Goal: Find contact information: Find contact information

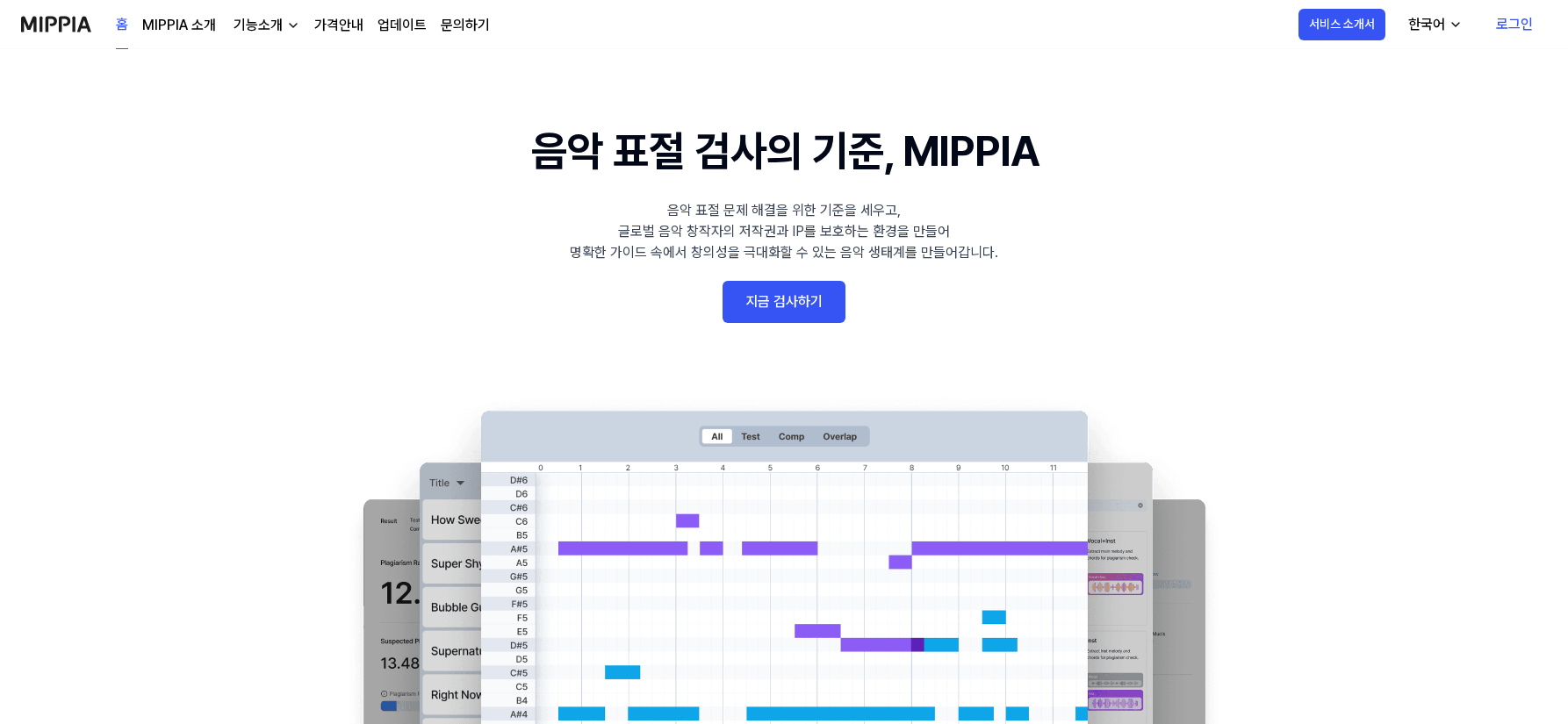
click at [344, 24] on link "가격안내" at bounding box center [339, 25] width 50 height 21
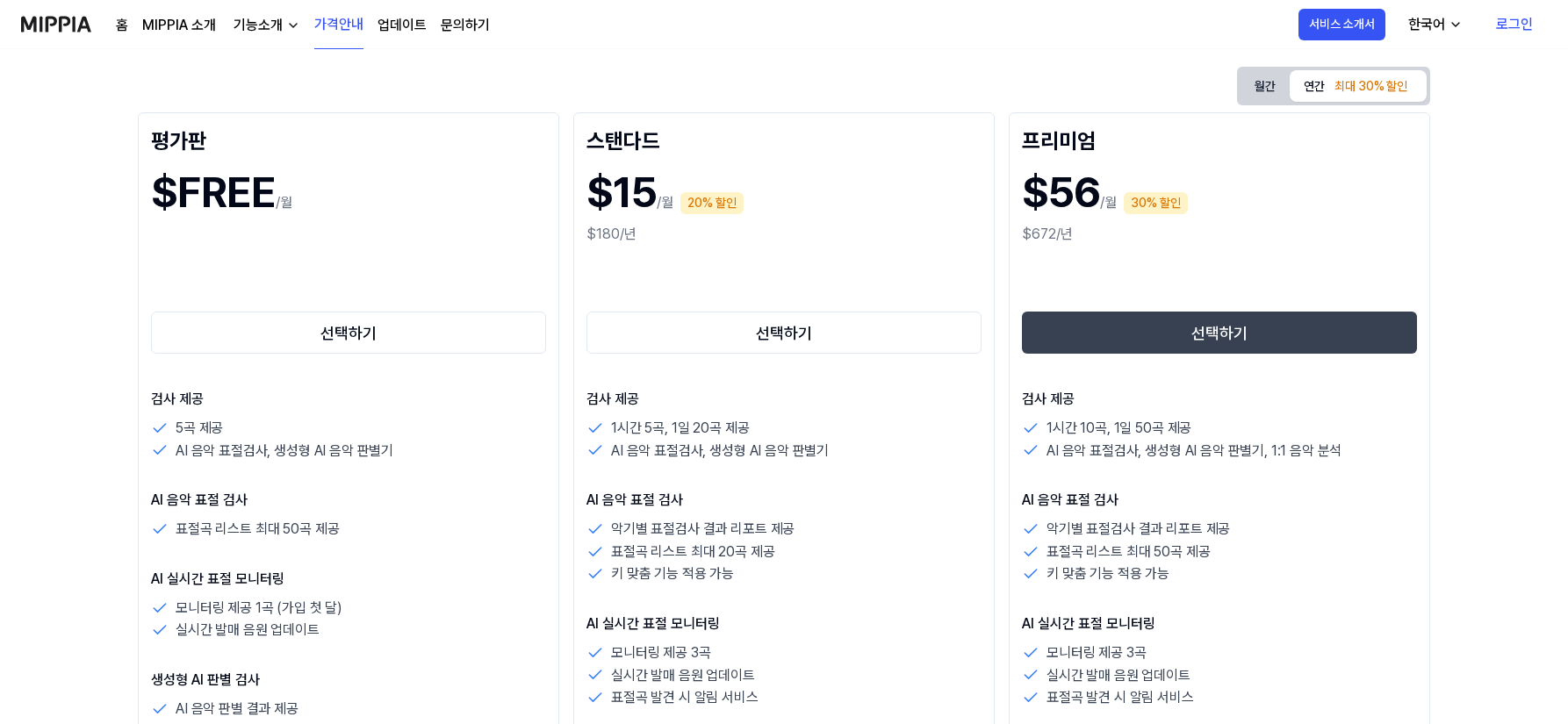
scroll to position [263, 0]
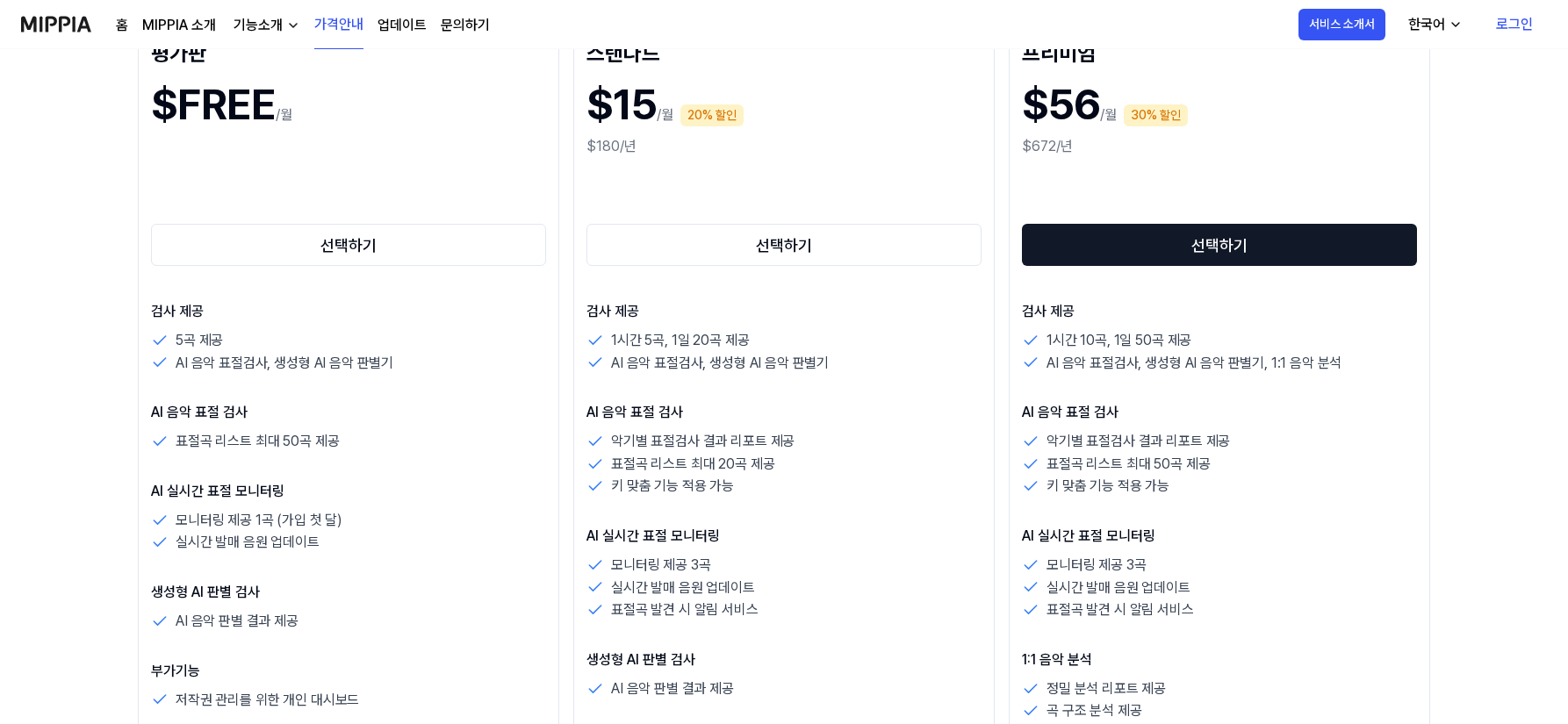
click at [1195, 262] on button "선택하기" at bounding box center [1219, 245] width 395 height 42
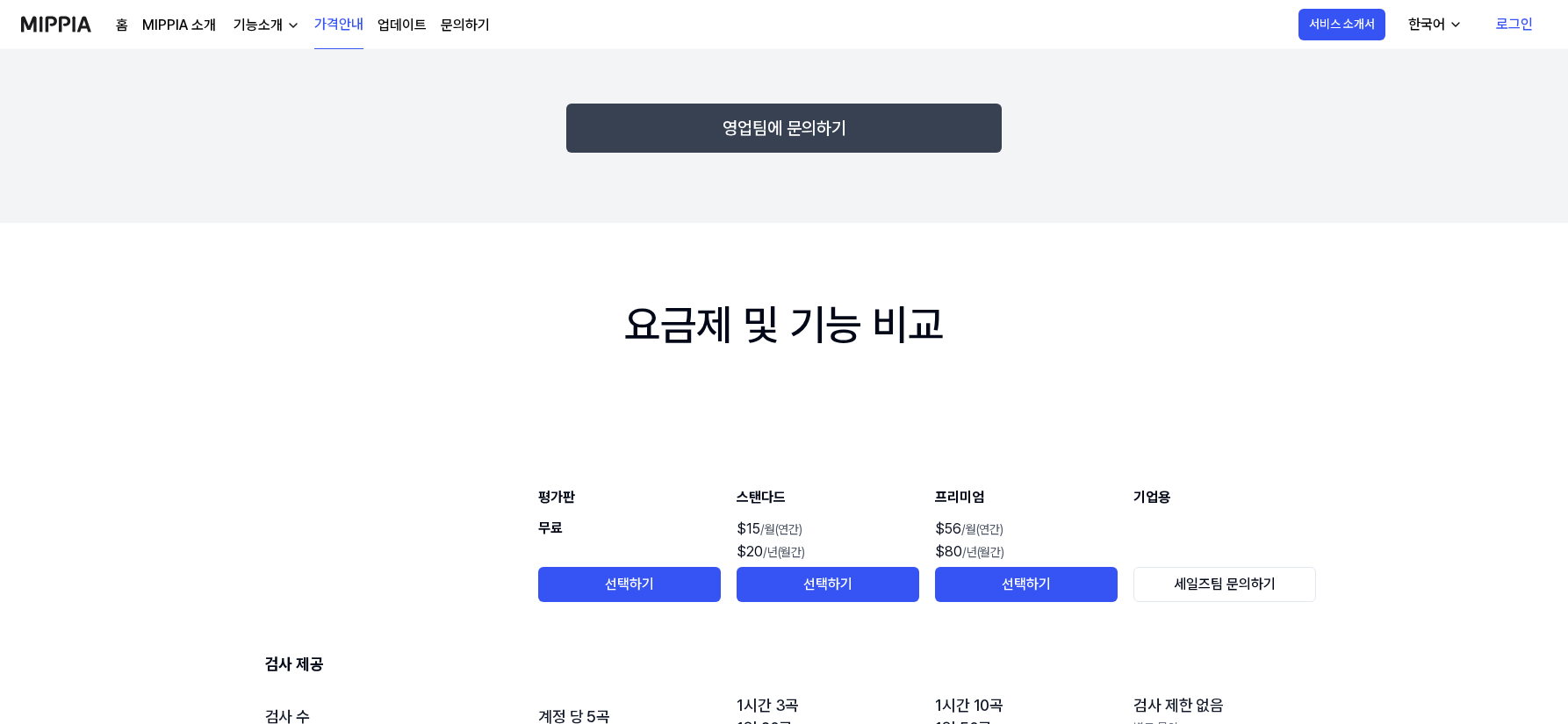
scroll to position [1755, 0]
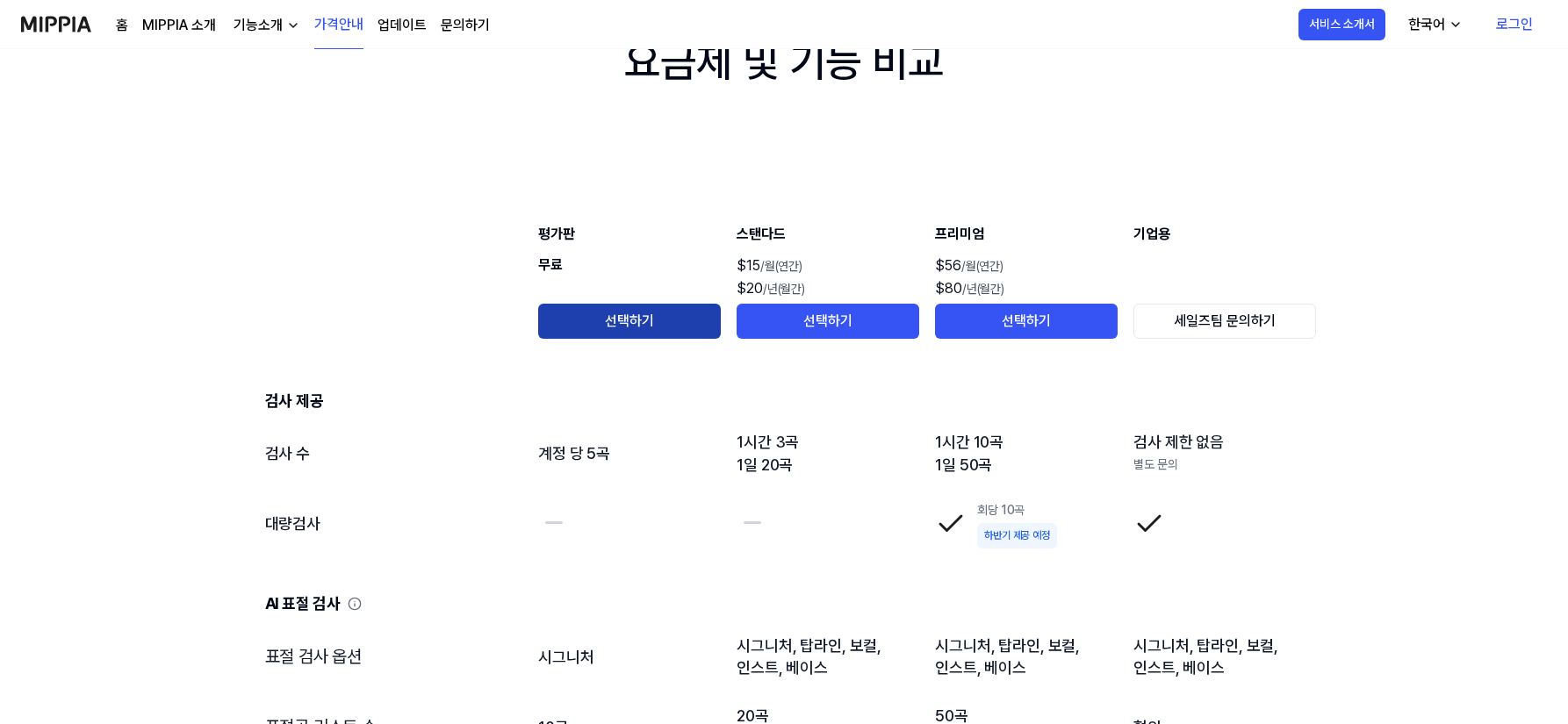
click at [575, 329] on button "선택하기" at bounding box center [629, 321] width 183 height 35
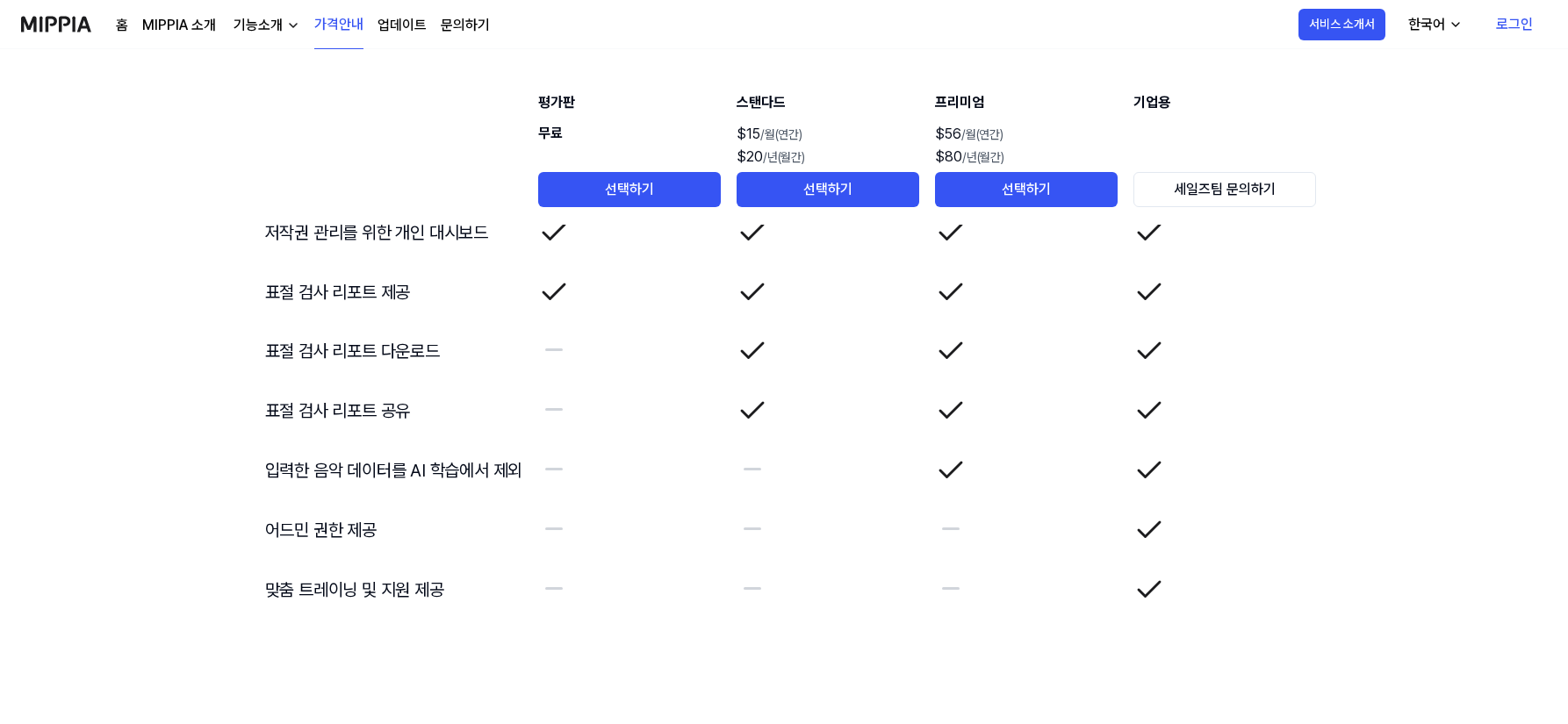
scroll to position [3065, 0]
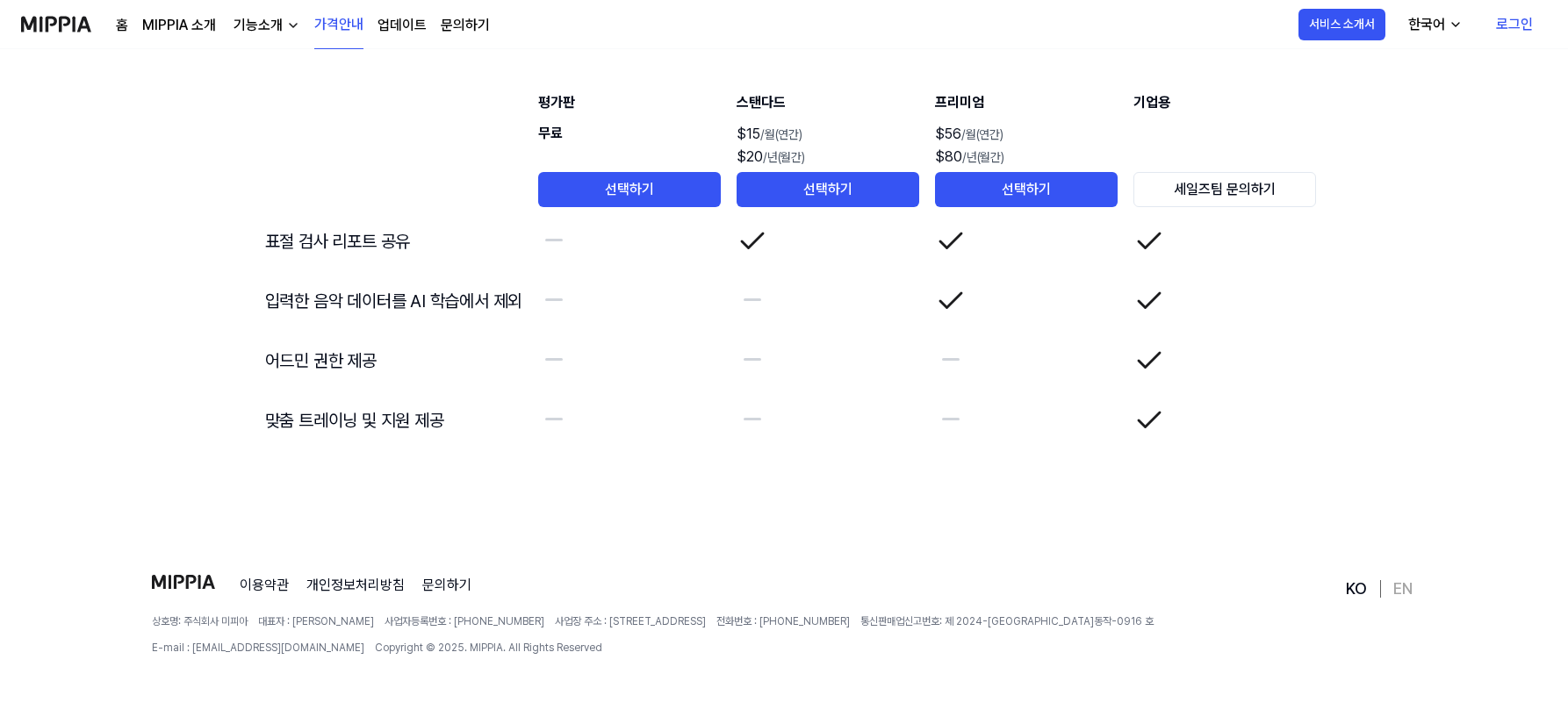
click at [50, 39] on img at bounding box center [56, 24] width 71 height 49
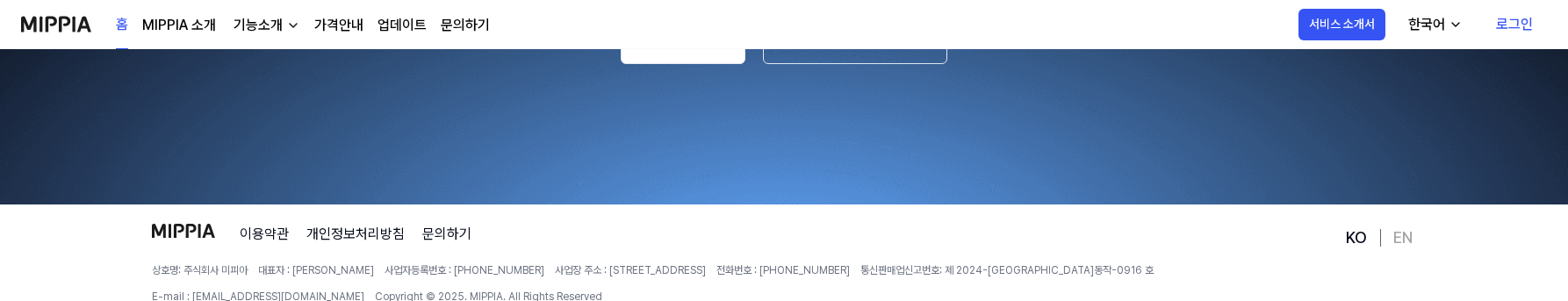
scroll to position [3484, 0]
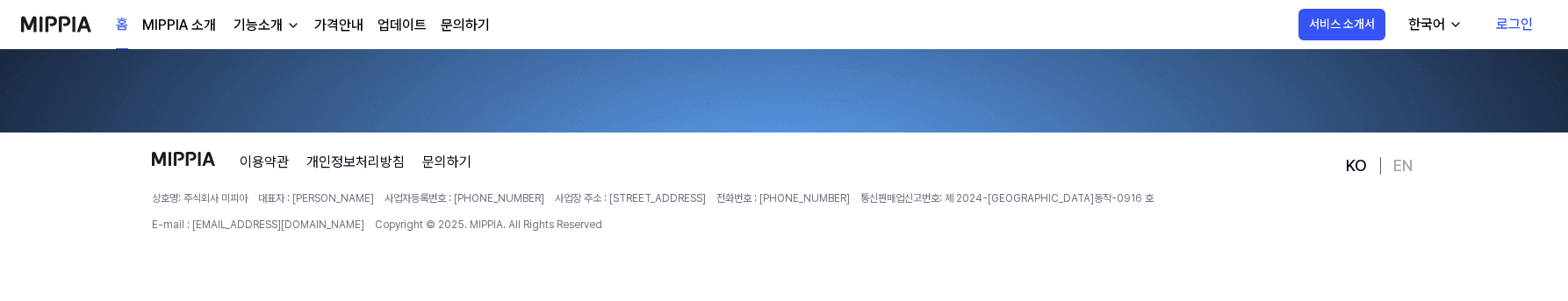
drag, startPoint x: 625, startPoint y: 200, endPoint x: 713, endPoint y: 196, distance: 88.1
click at [714, 195] on div "상호명: 주식회사 미피아 대표자 : 오찬호 사업자등록번호 : [PHONE_NUMBER] 사업장 주소 : [STREET_ADDRESS] 전화번호…" at bounding box center [746, 212] width 1191 height 42
copy span "[STREET_ADDRESS]"
drag, startPoint x: 770, startPoint y: 200, endPoint x: 848, endPoint y: 204, distance: 78.1
click at [848, 204] on span "전화번호 : [PHONE_NUMBER]" at bounding box center [782, 198] width 133 height 16
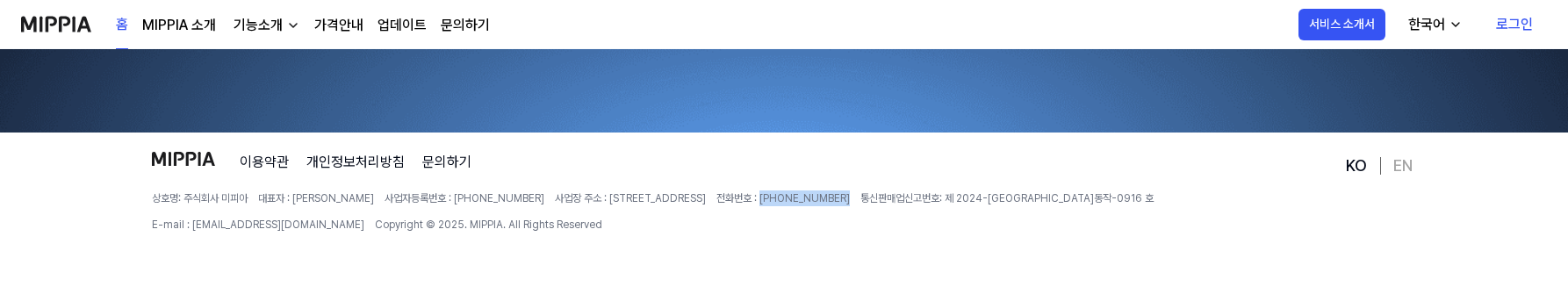
copy span "[PHONE_NUMBER]"
drag, startPoint x: 1115, startPoint y: 201, endPoint x: 1209, endPoint y: 201, distance: 94.0
click at [1209, 201] on div "상호명: 주식회사 미피아 대표자 : 오찬호 사업자등록번호 : [PHONE_NUMBER] 사업장 주소 : [STREET_ADDRESS] 전화번호…" at bounding box center [746, 212] width 1191 height 42
copy span "[EMAIL_ADDRESS][DOMAIN_NAME]"
click at [1059, 247] on div "이용약관 개인정보처리방침 문의하기 상호명: 주식회사 미피아 대표자 : 오찬호 사업자등록번호 : [PHONE_NUMBER] 사업장 주소 : [S…" at bounding box center [746, 226] width 1191 height 150
